Goal: Task Accomplishment & Management: Use online tool/utility

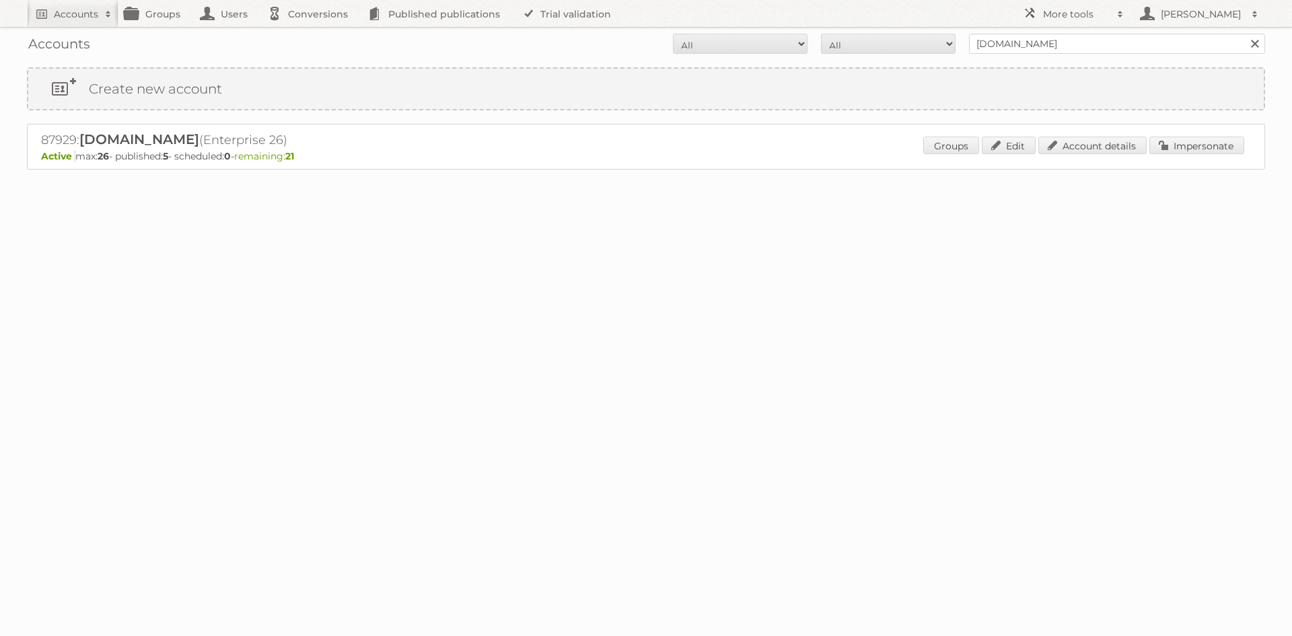
click at [1027, 40] on input "ygo.be" at bounding box center [1117, 44] width 296 height 20
drag, startPoint x: 0, startPoint y: 0, endPoint x: 1027, endPoint y: 40, distance: 1028.0
click at [1027, 40] on input "ygo.be" at bounding box center [1117, 44] width 296 height 20
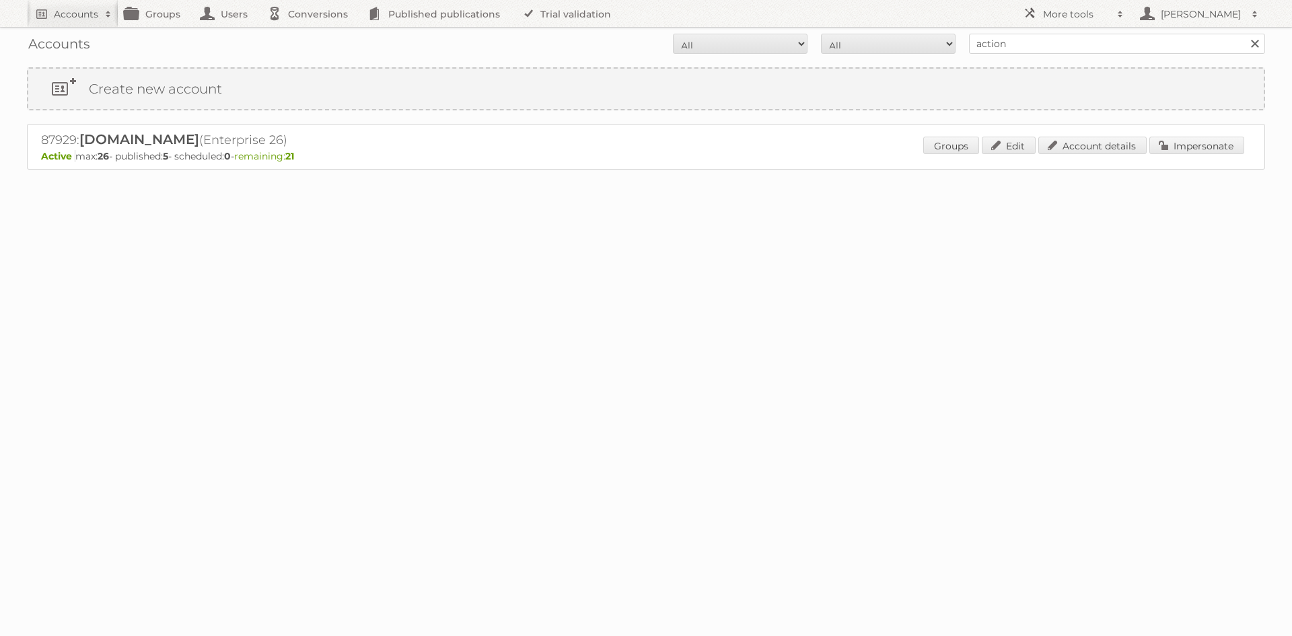
type input "action"
click at [1244, 34] on input "Search" at bounding box center [1254, 44] width 20 height 20
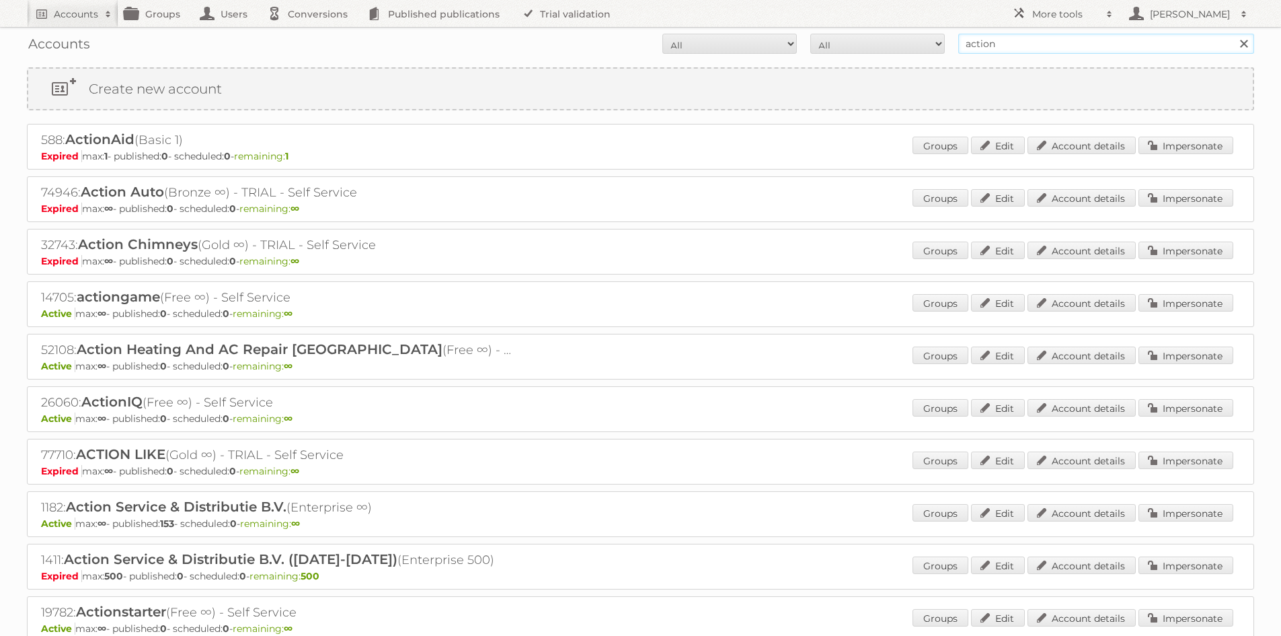
click at [990, 37] on input "action" at bounding box center [1107, 44] width 296 height 20
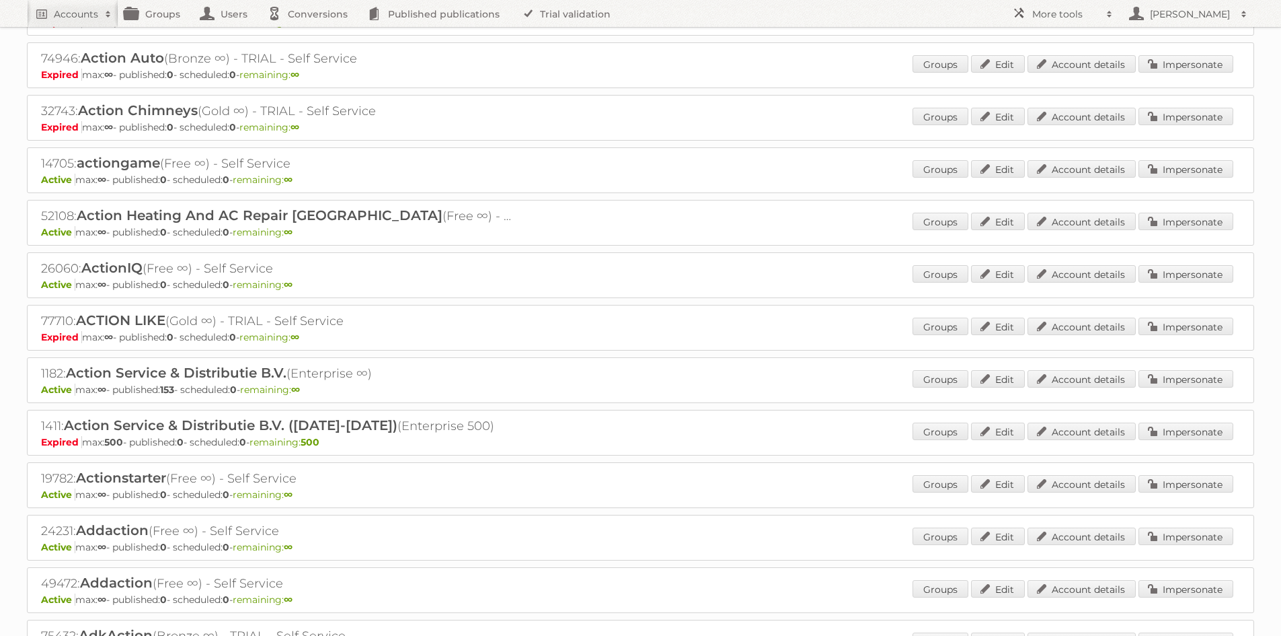
scroll to position [135, 0]
click at [1180, 382] on link "Impersonate" at bounding box center [1186, 377] width 95 height 17
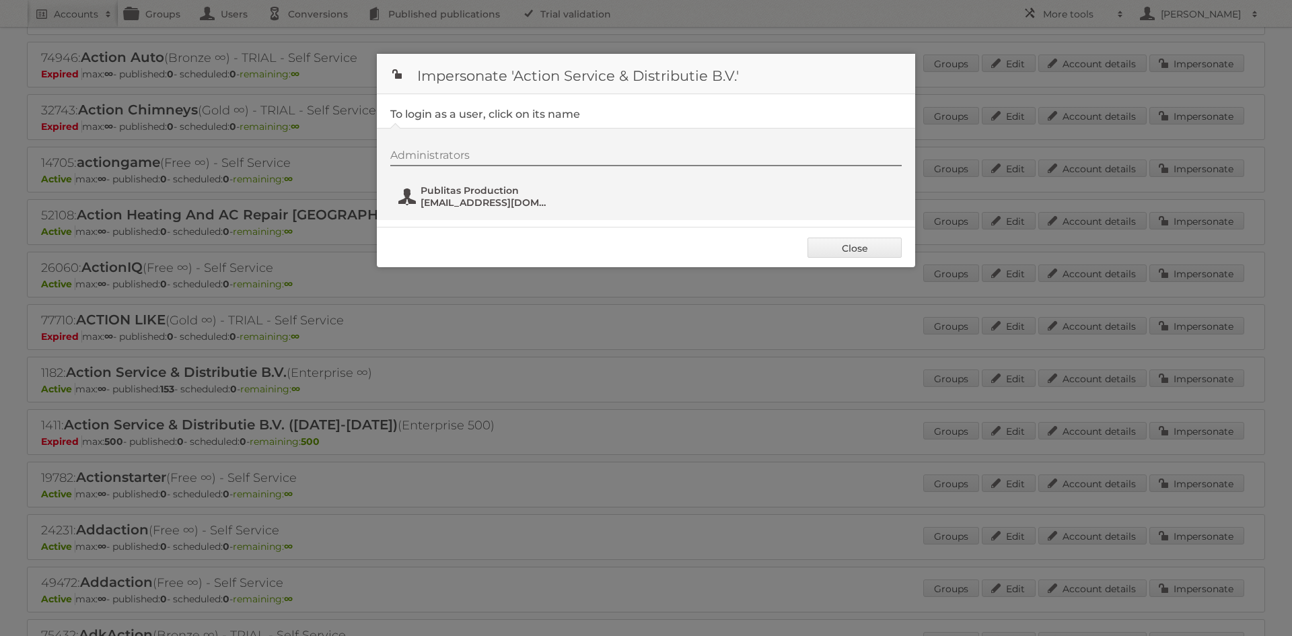
click at [475, 200] on span "[EMAIL_ADDRESS][DOMAIN_NAME]" at bounding box center [485, 202] width 131 height 12
